Goal: Find specific page/section: Find specific page/section

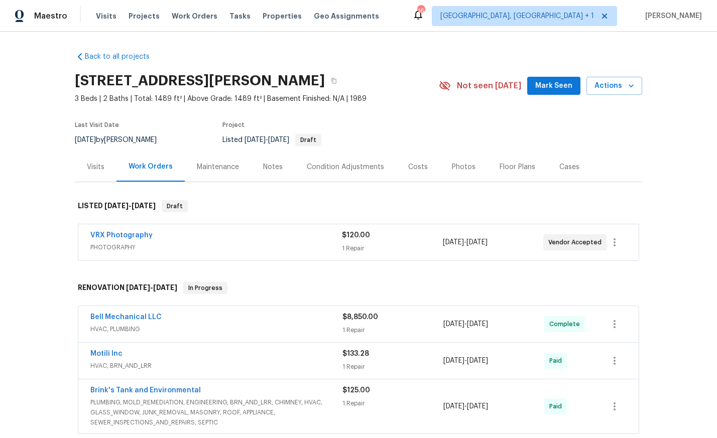
click at [465, 170] on div "Photos" at bounding box center [464, 167] width 24 height 10
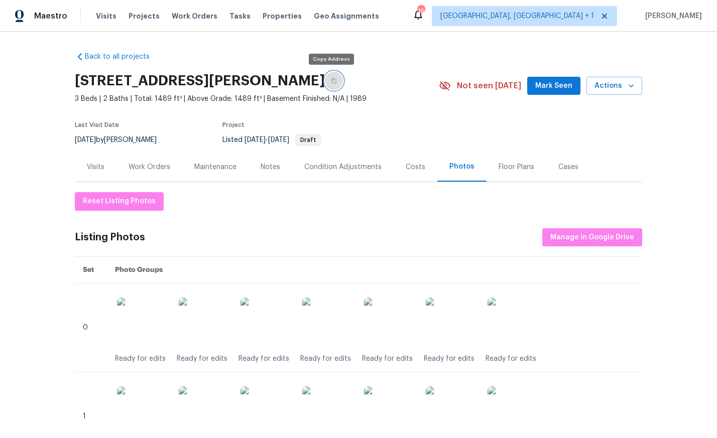
click at [331, 81] on icon "button" at bounding box center [334, 81] width 6 height 6
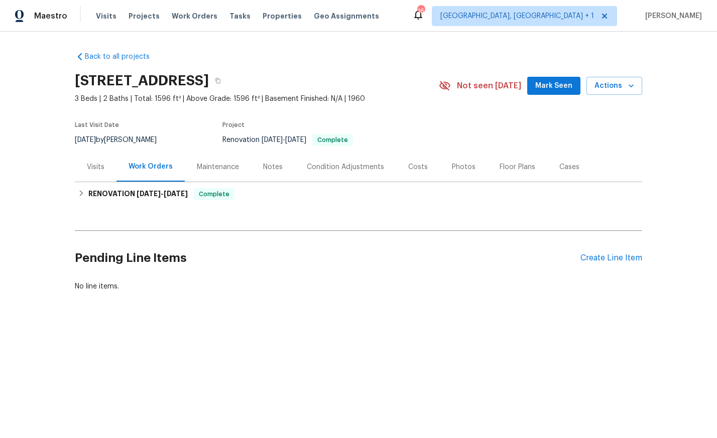
click at [454, 163] on div "Photos" at bounding box center [464, 167] width 24 height 10
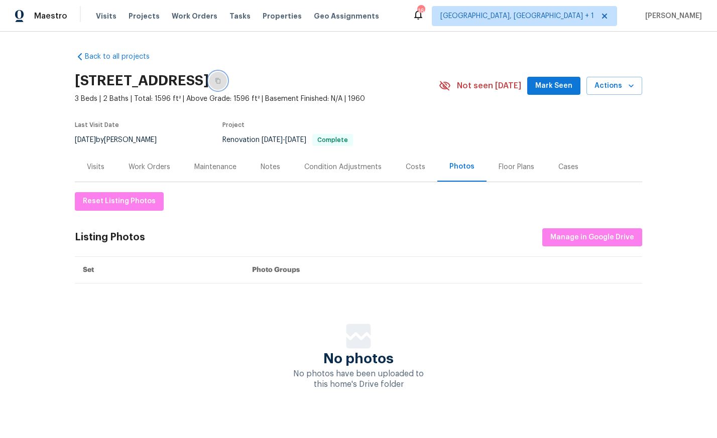
click at [227, 83] on button "button" at bounding box center [218, 81] width 18 height 18
